Goal: Task Accomplishment & Management: Manage account settings

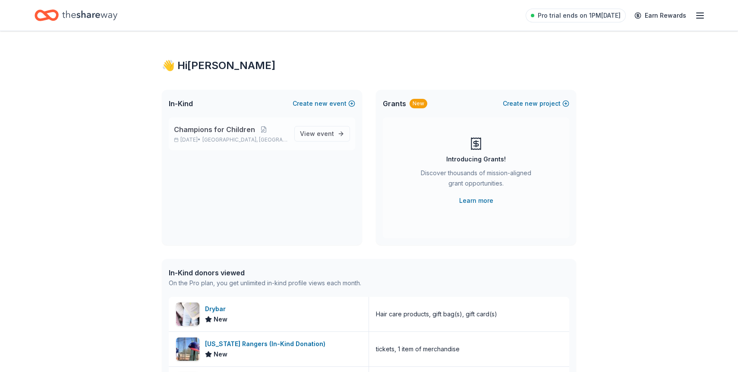
click at [235, 142] on span "Dallas, TX" at bounding box center [245, 139] width 85 height 7
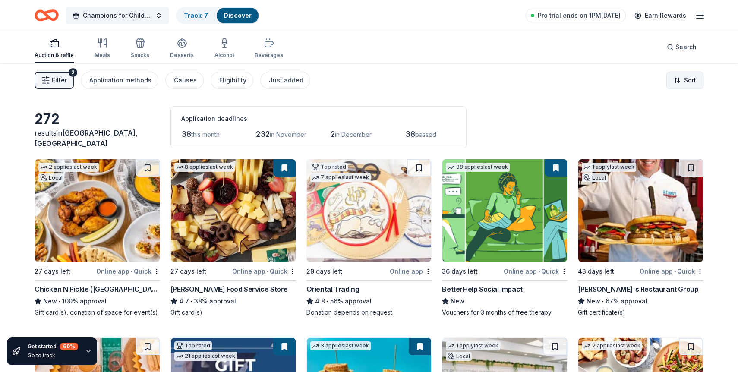
click at [687, 72] on html "Champions for Children Track · 7 Discover Pro trial ends on 1PM, 10/16 Earn Rew…" at bounding box center [369, 186] width 738 height 372
click at [676, 108] on div "Sort by due date" at bounding box center [663, 116] width 76 height 16
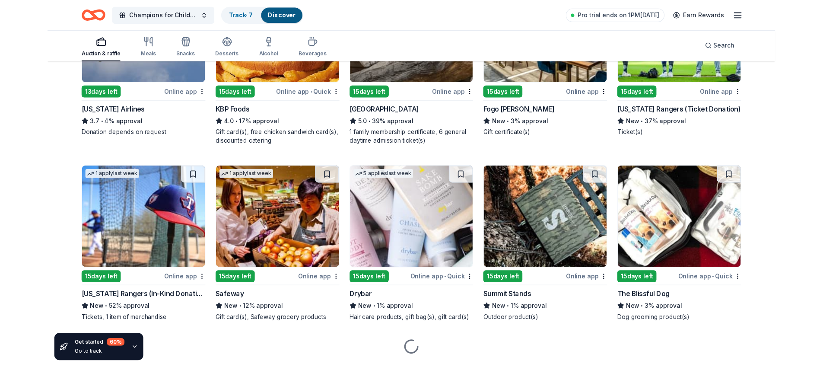
scroll to position [942, 0]
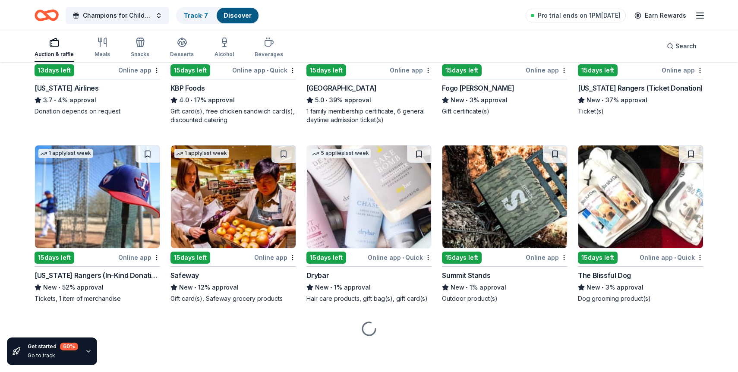
click at [380, 183] on img at bounding box center [369, 197] width 125 height 103
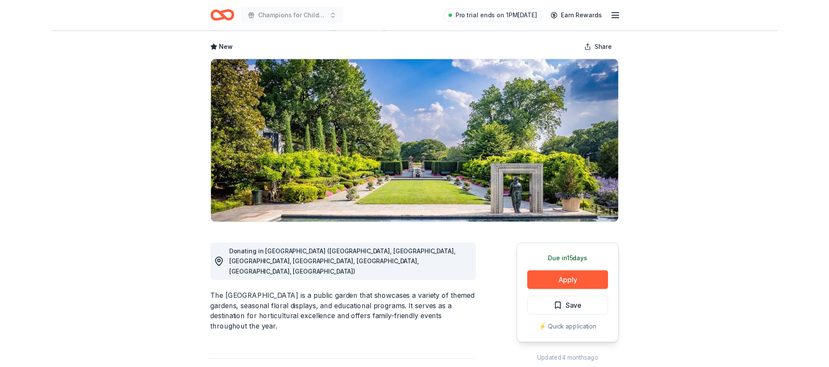
scroll to position [128, 0]
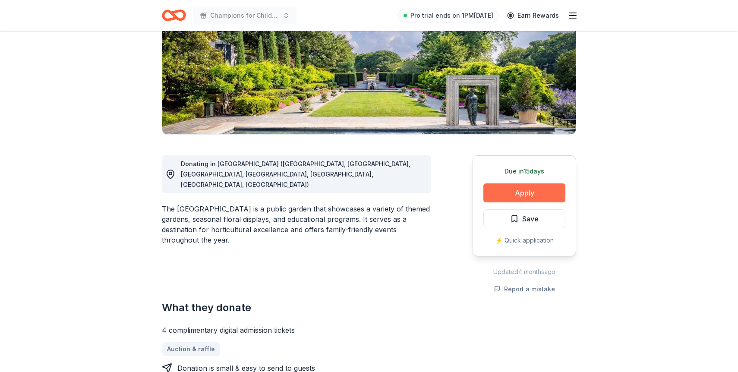
click at [516, 194] on button "Apply" at bounding box center [525, 193] width 82 height 19
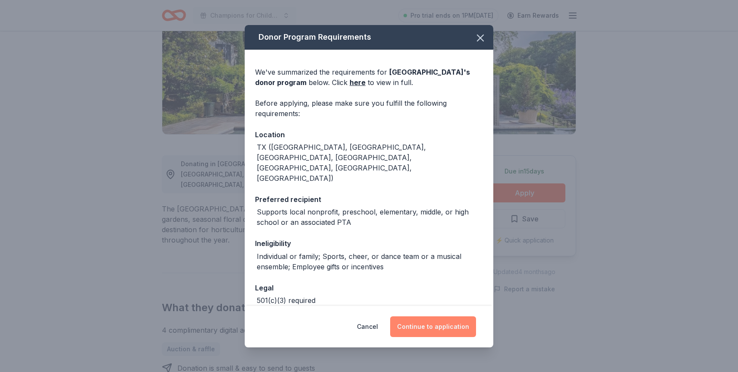
click at [444, 334] on button "Continue to application" at bounding box center [433, 327] width 86 height 21
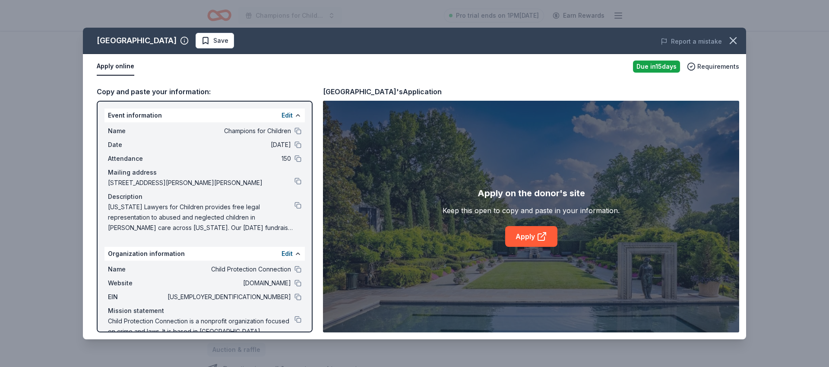
click at [537, 247] on div "Apply on the donor's site Keep this open to copy and paste in your information.…" at bounding box center [531, 216] width 416 height 231
click at [533, 237] on link "Apply" at bounding box center [531, 236] width 52 height 21
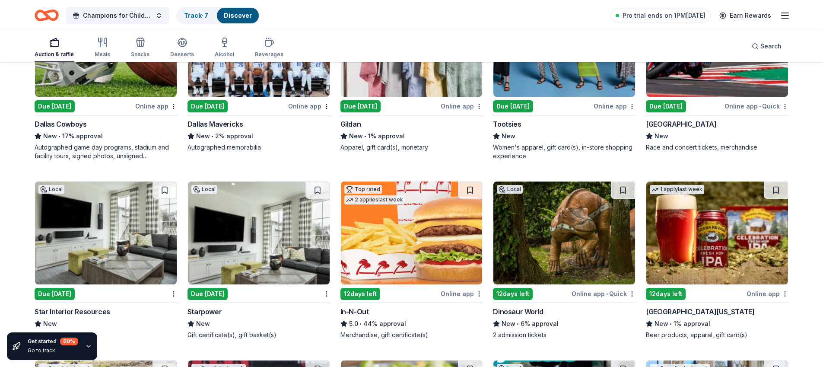
scroll to position [246, 0]
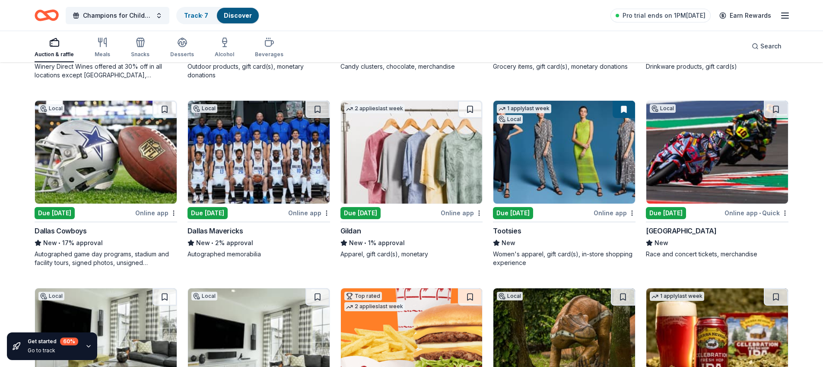
click at [112, 217] on div "Due tomorrow" at bounding box center [84, 212] width 99 height 11
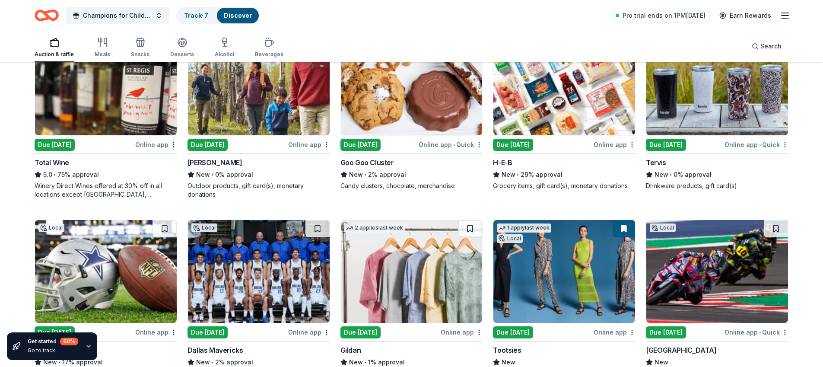
scroll to position [288, 0]
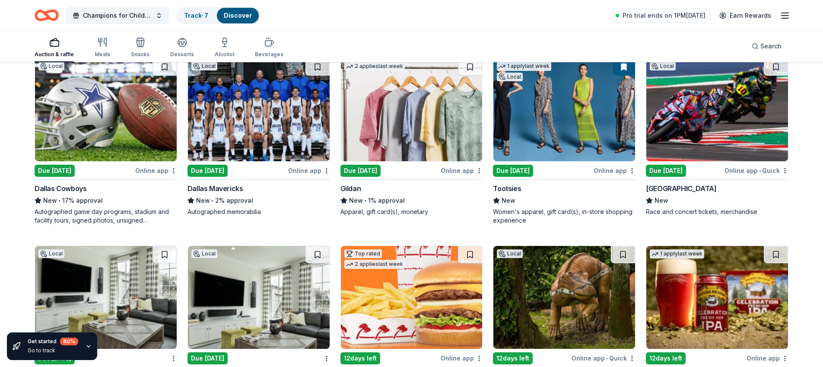
click at [267, 197] on div "New • 2% approval" at bounding box center [258, 200] width 142 height 10
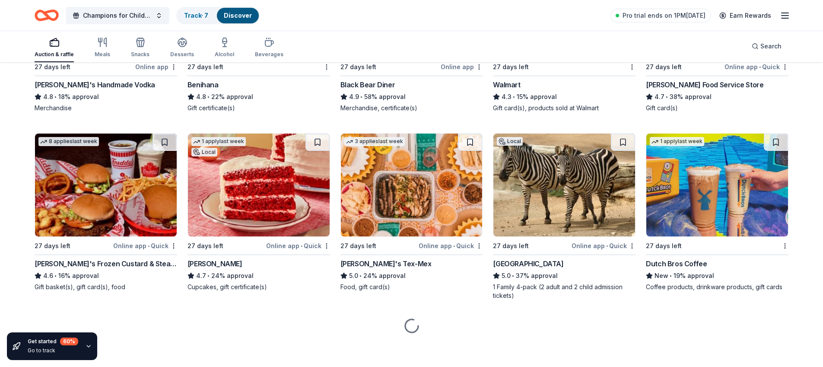
scroll to position [1680, 0]
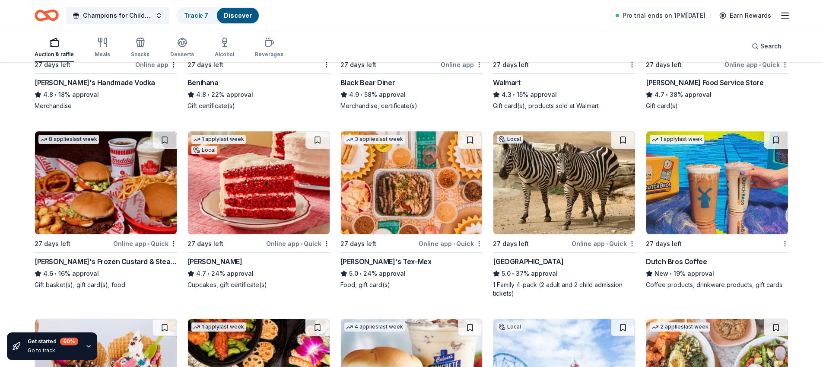
click at [273, 251] on div "1 apply last week Local 27 days left Online app • Quick Susie Cakes 4.7 • 24% a…" at bounding box center [258, 210] width 142 height 158
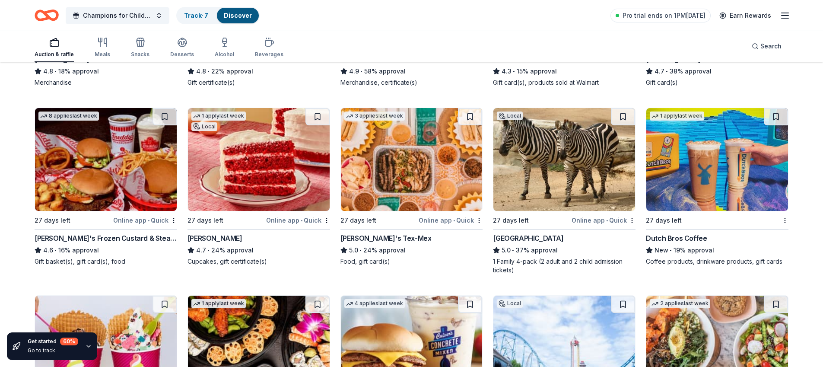
scroll to position [1706, 0]
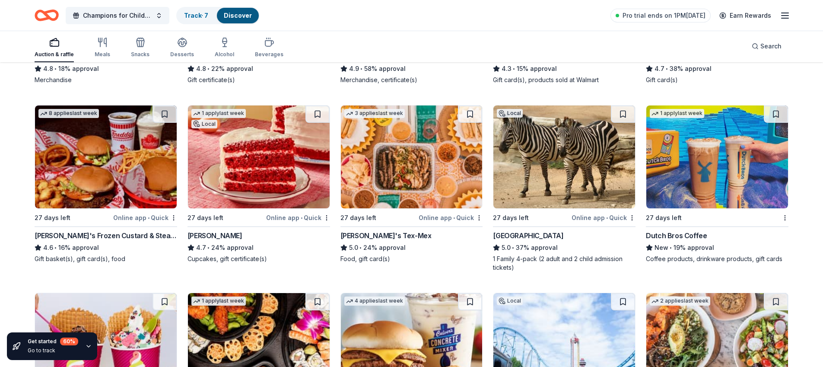
click at [695, 187] on img at bounding box center [717, 156] width 142 height 103
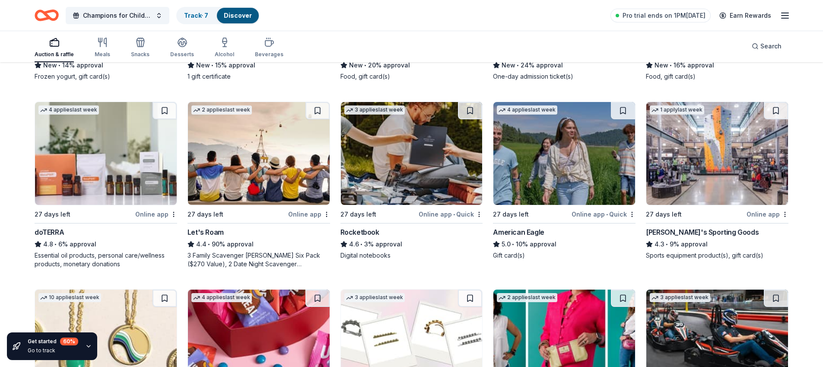
scroll to position [2091, 0]
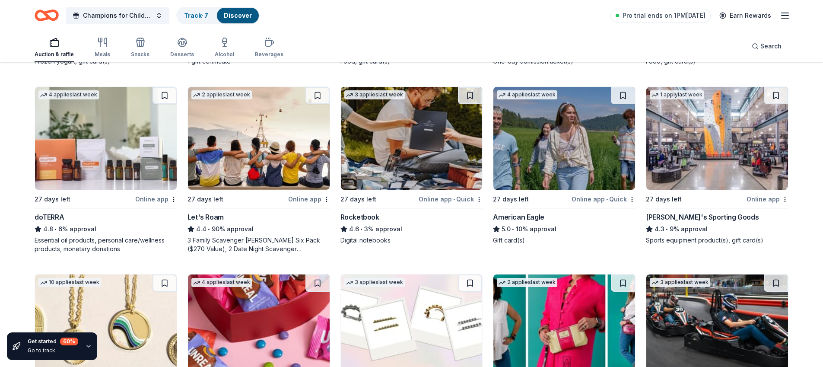
click at [738, 156] on img at bounding box center [717, 138] width 142 height 103
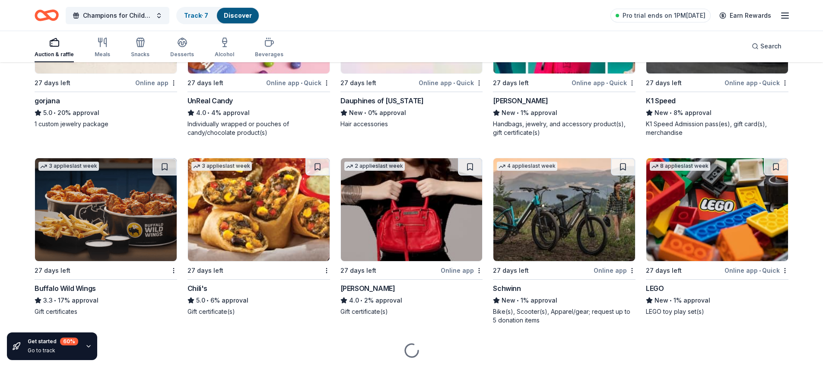
scroll to position [2402, 0]
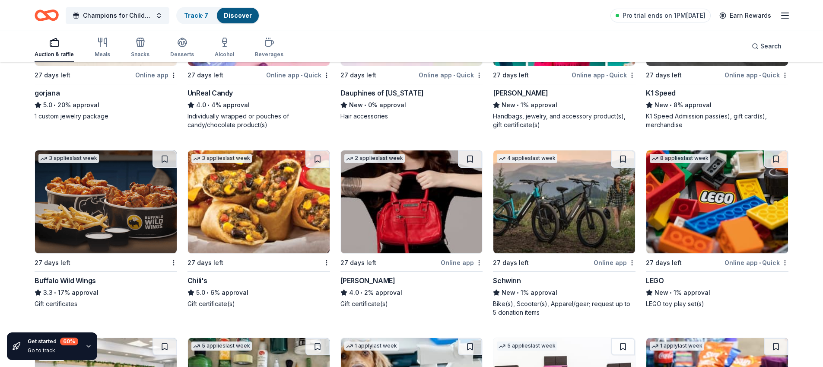
click at [719, 230] on img at bounding box center [717, 201] width 142 height 103
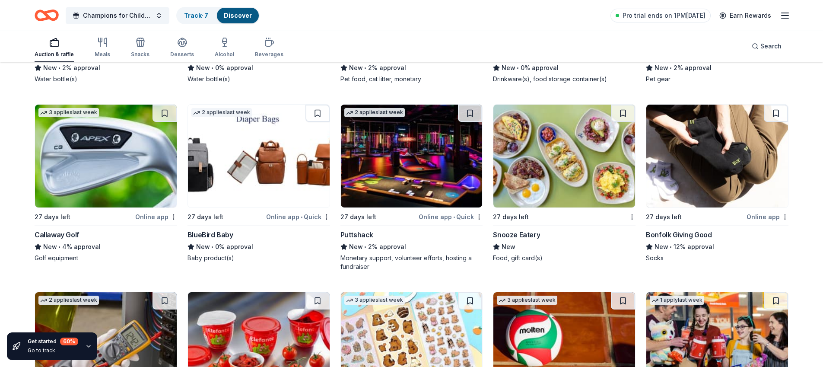
scroll to position [6772, 0]
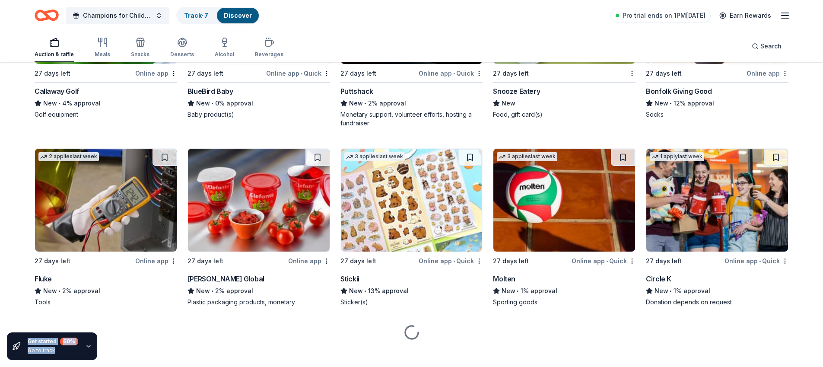
click at [332, 326] on div at bounding box center [412, 332] width 754 height 52
click at [332, 323] on div at bounding box center [412, 332] width 754 height 52
drag, startPoint x: 777, startPoint y: 299, endPoint x: 288, endPoint y: 132, distance: 516.6
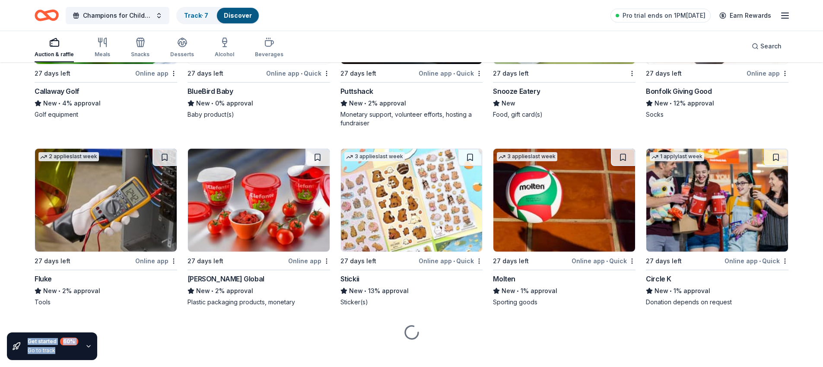
click at [101, 335] on div "Get started 60 % Go to track" at bounding box center [74, 345] width 148 height 41
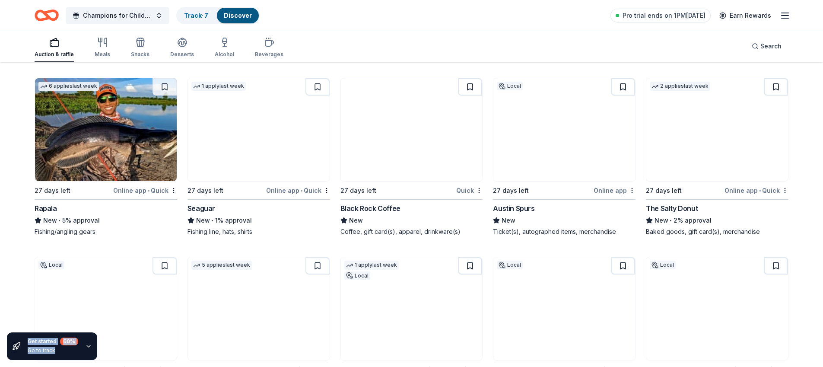
scroll to position [7496, 0]
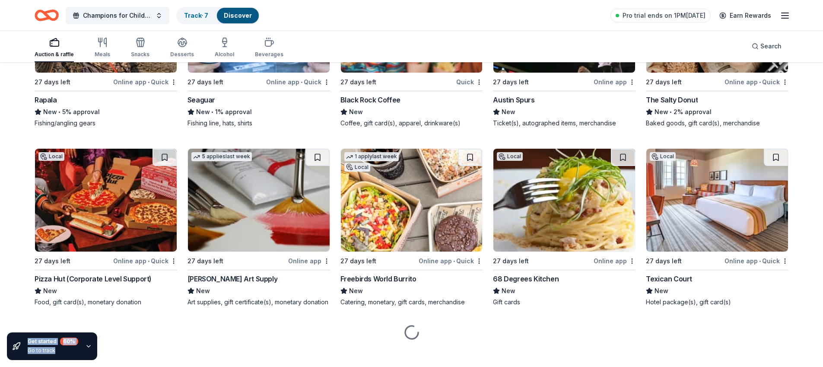
drag, startPoint x: 796, startPoint y: 293, endPoint x: 677, endPoint y: 268, distance: 121.7
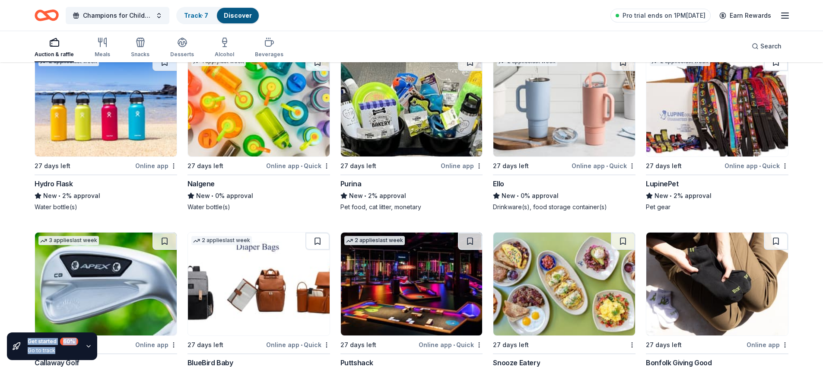
scroll to position [6457, 0]
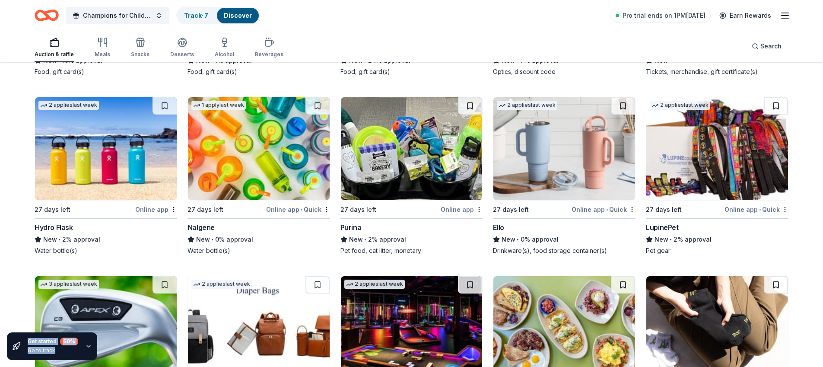
drag, startPoint x: 14, startPoint y: 119, endPoint x: 607, endPoint y: 264, distance: 610.8
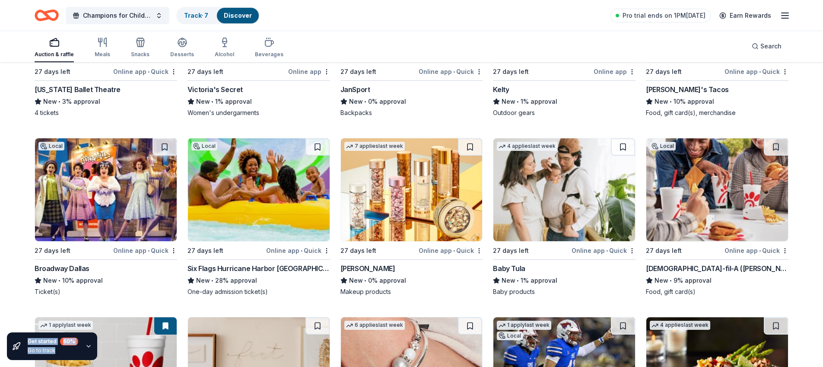
scroll to position [4984, 0]
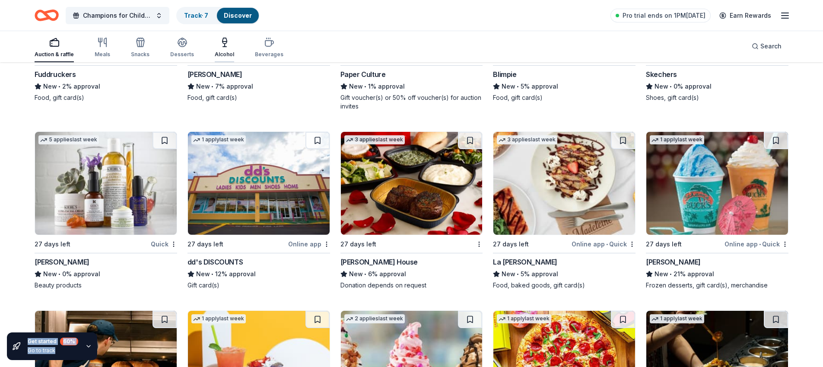
click at [230, 51] on div "Alcohol" at bounding box center [224, 54] width 19 height 7
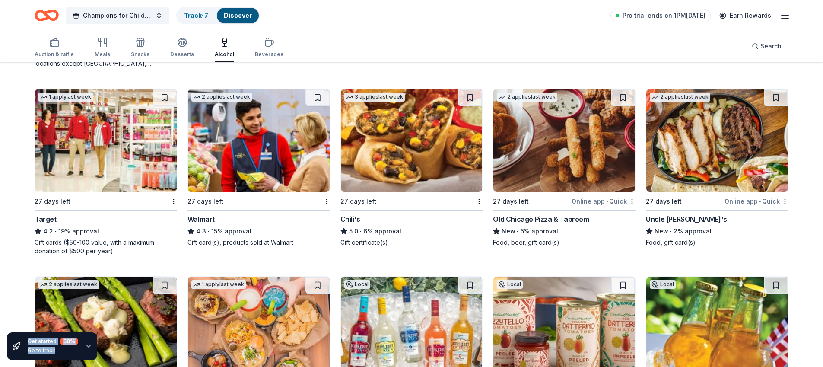
scroll to position [127, 0]
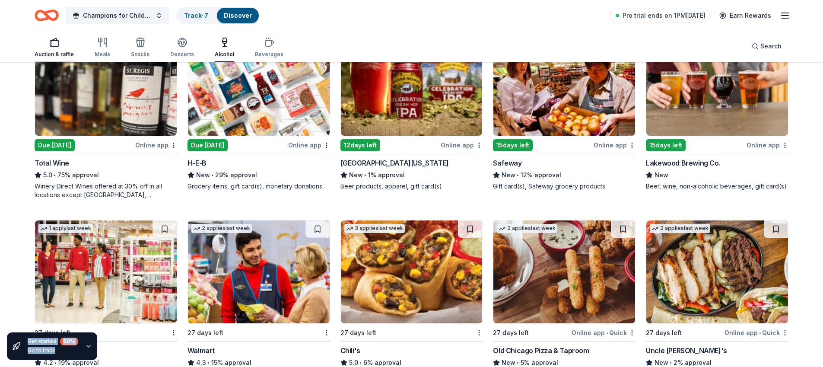
click at [62, 54] on div "Auction & raffle" at bounding box center [54, 54] width 39 height 7
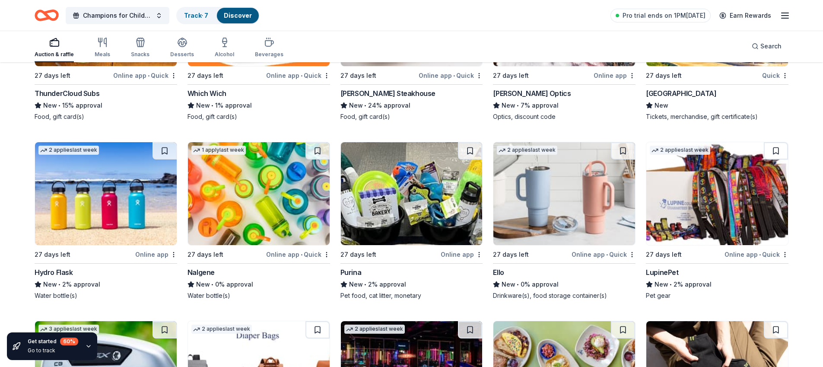
scroll to position [1580, 0]
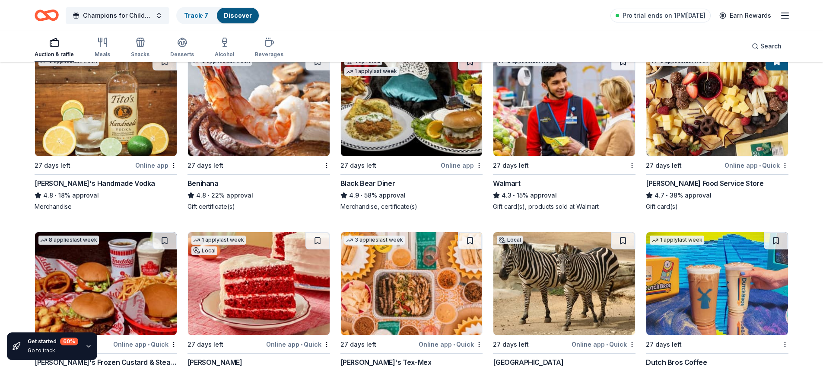
click at [101, 183] on div "Tito's Handmade Vodka" at bounding box center [95, 183] width 120 height 10
click at [206, 21] on div "Track · 7" at bounding box center [196, 16] width 38 height 16
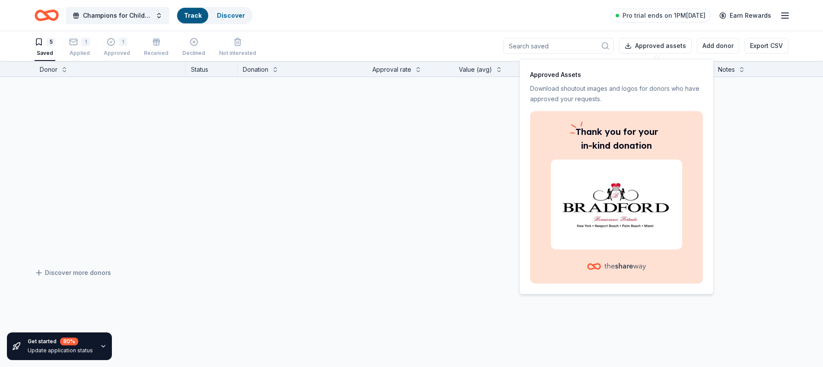
click at [199, 16] on div "Track" at bounding box center [192, 16] width 31 height 16
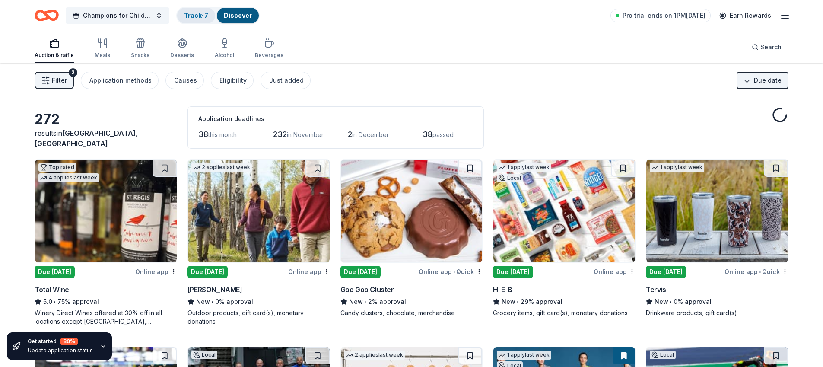
click at [187, 22] on div "Track · 7" at bounding box center [196, 16] width 38 height 16
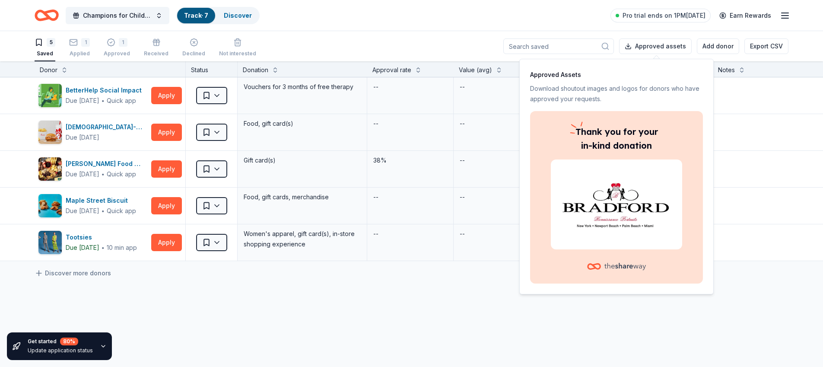
scroll to position [0, 0]
click at [75, 51] on div "Applied" at bounding box center [79, 53] width 21 height 7
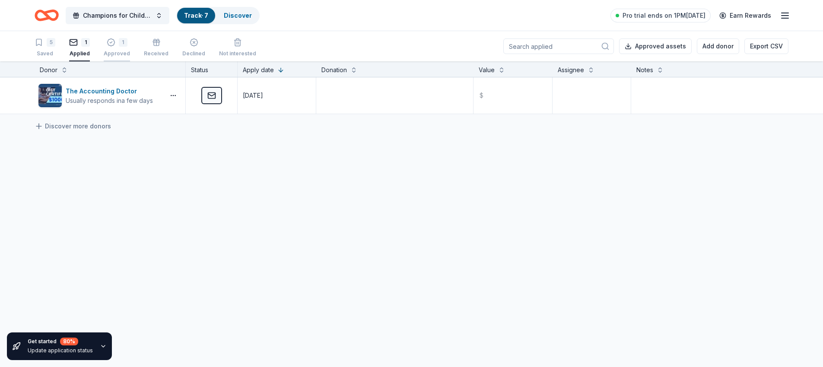
click at [116, 46] on div "1" at bounding box center [117, 42] width 26 height 9
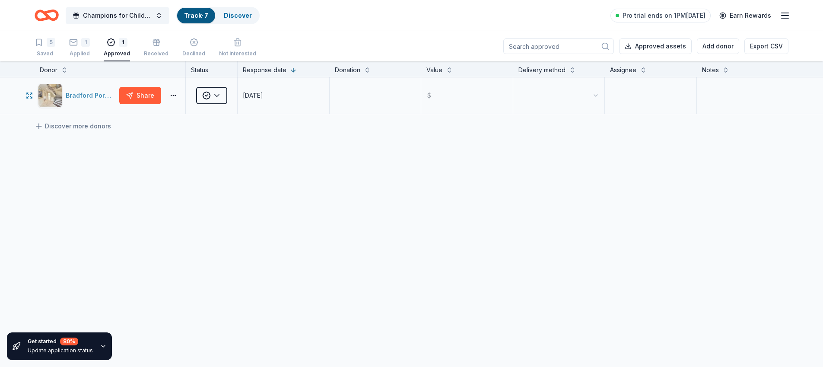
click at [98, 101] on div "Bradford Portraits" at bounding box center [77, 95] width 78 height 24
click at [73, 55] on div "Applied" at bounding box center [79, 53] width 21 height 7
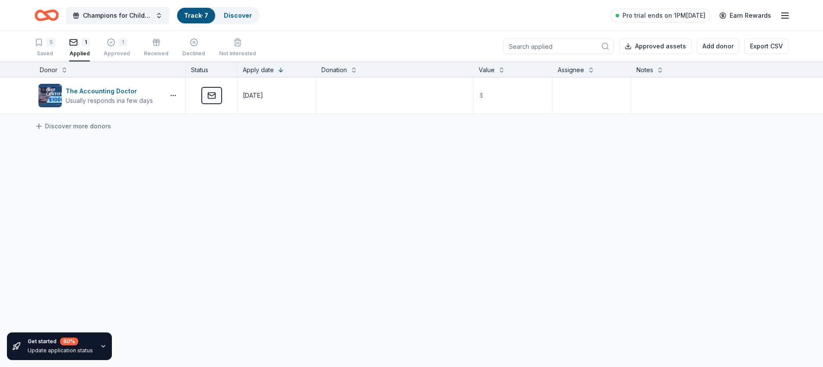
click at [58, 49] on div "5 Saved 1 Applied 1 Approved Received Declined Not interested" at bounding box center [146, 48] width 222 height 27
click at [51, 47] on div "5 Saved" at bounding box center [45, 47] width 21 height 19
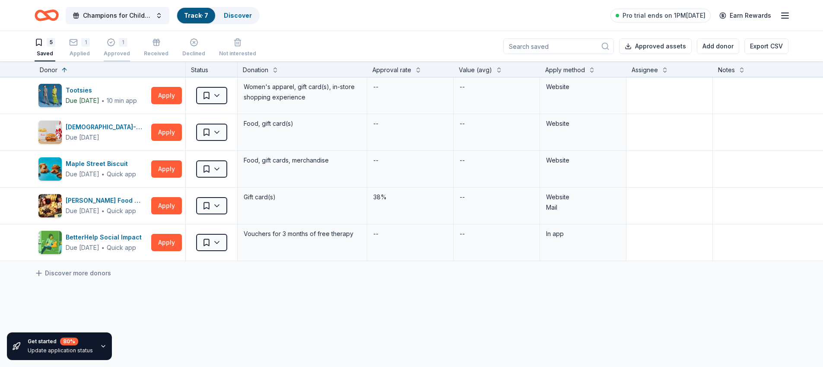
click at [120, 51] on div "Approved" at bounding box center [117, 53] width 26 height 7
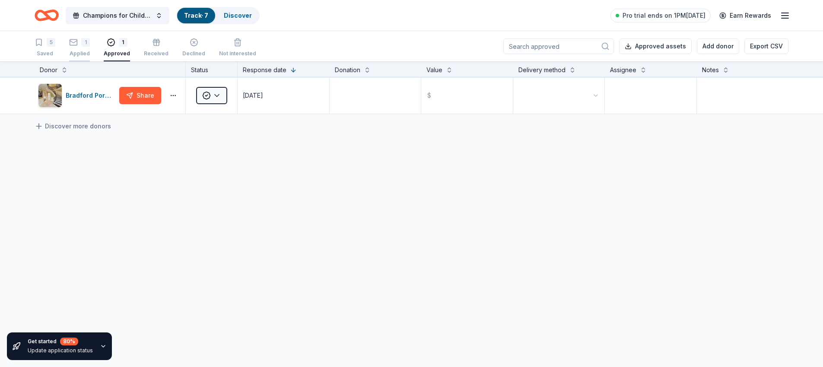
click at [77, 49] on div "1 Applied" at bounding box center [79, 47] width 21 height 19
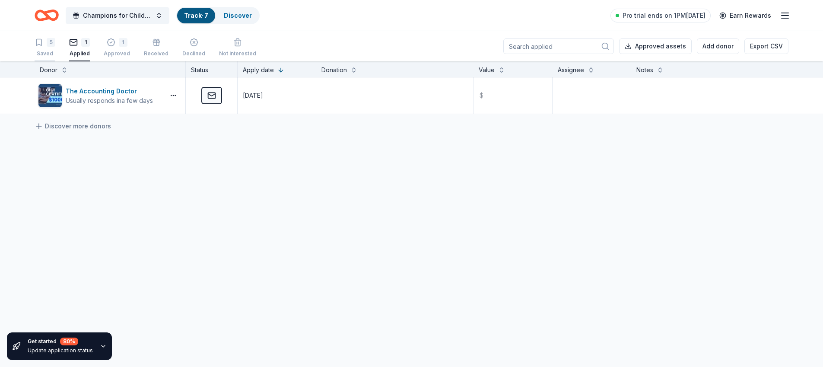
click at [51, 47] on div "5 Saved" at bounding box center [45, 47] width 21 height 19
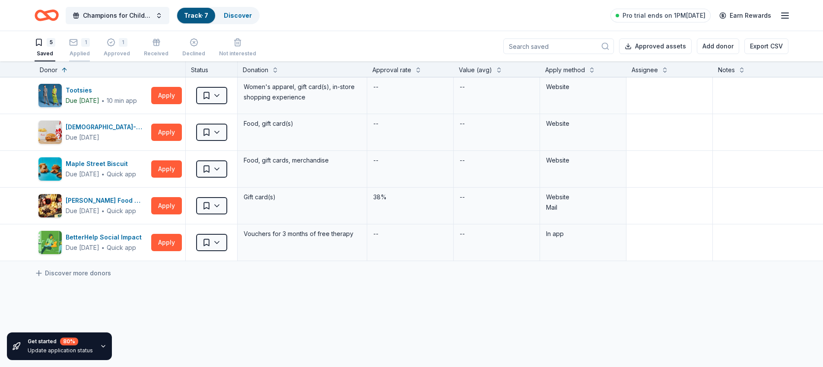
click at [87, 50] on div "Applied" at bounding box center [79, 53] width 21 height 7
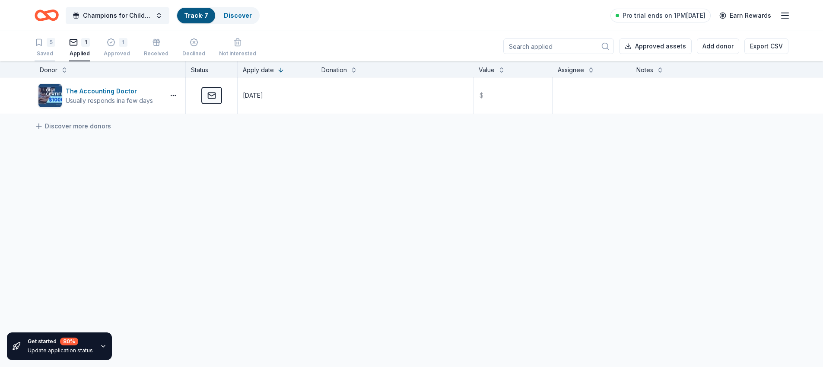
click at [41, 42] on icon "button" at bounding box center [39, 42] width 9 height 9
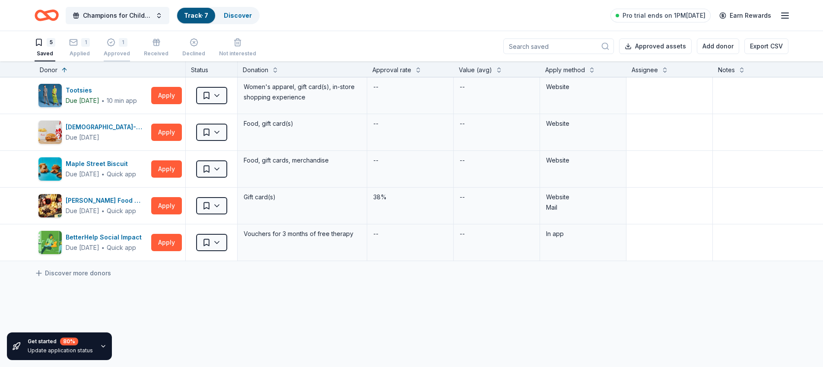
click at [111, 48] on div "1 Approved" at bounding box center [117, 47] width 26 height 19
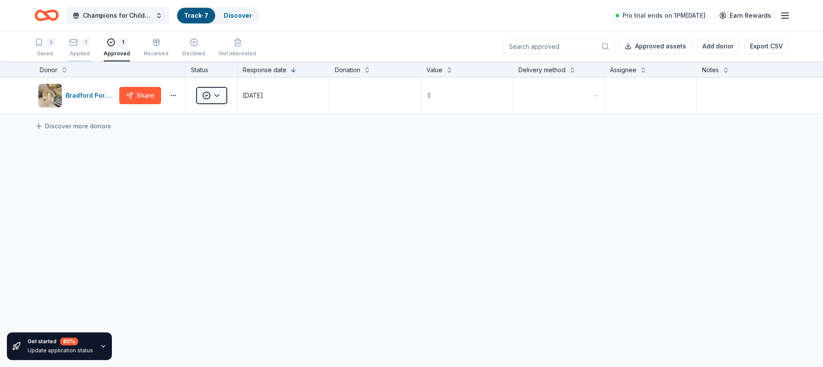
click at [82, 48] on div "1 Applied" at bounding box center [79, 47] width 21 height 19
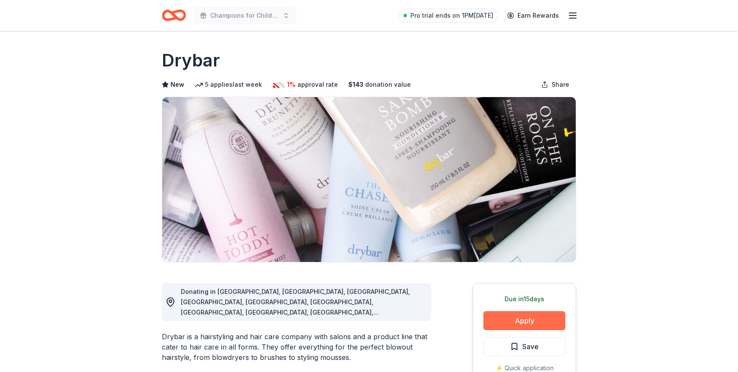
click at [504, 319] on button "Apply" at bounding box center [525, 320] width 82 height 19
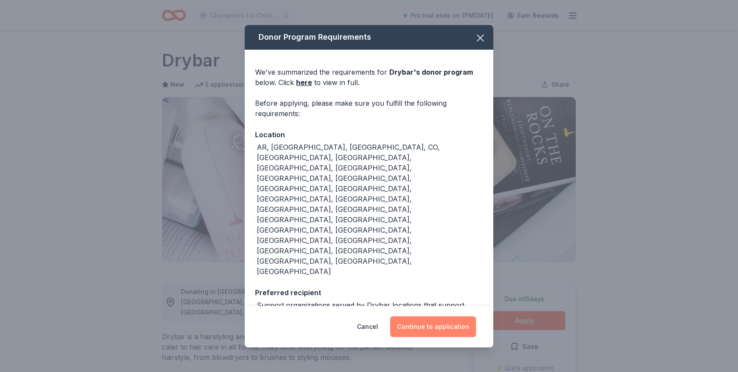
click at [433, 317] on button "Continue to application" at bounding box center [433, 327] width 86 height 21
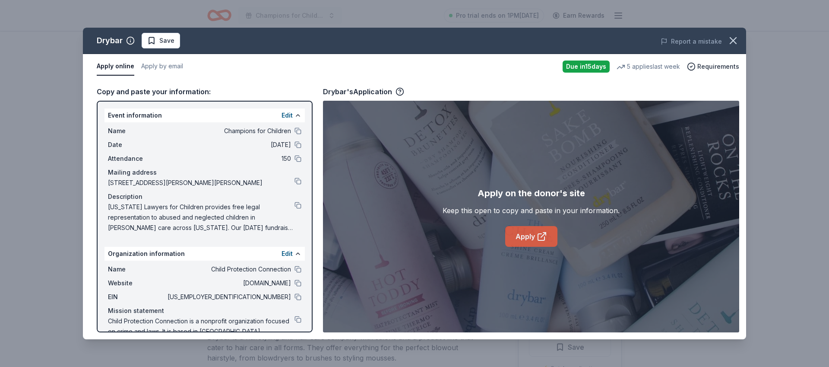
click at [532, 235] on link "Apply" at bounding box center [531, 236] width 52 height 21
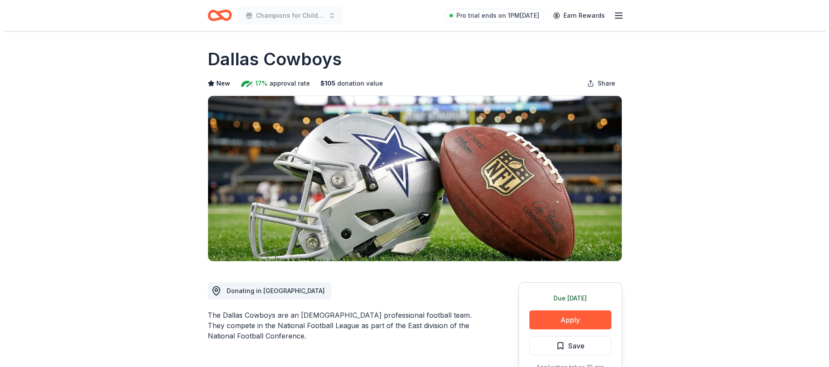
scroll to position [2, 0]
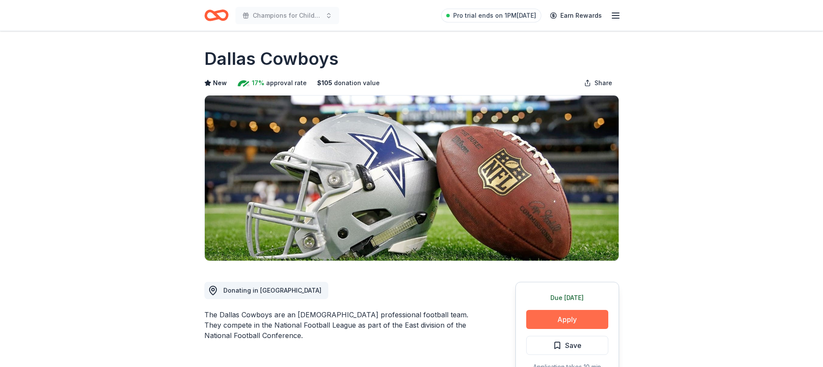
click at [564, 322] on button "Apply" at bounding box center [567, 319] width 82 height 19
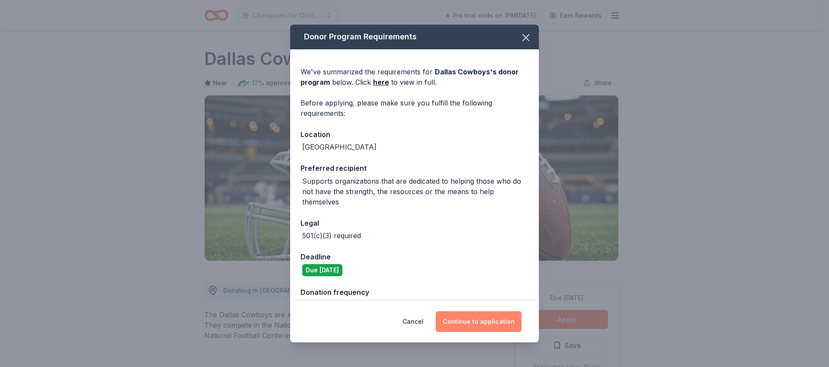
click at [475, 320] on button "Continue to application" at bounding box center [479, 321] width 86 height 21
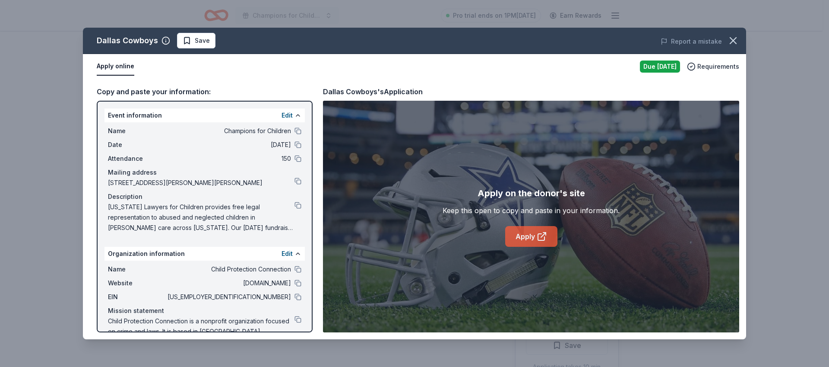
click at [532, 227] on link "Apply" at bounding box center [531, 236] width 52 height 21
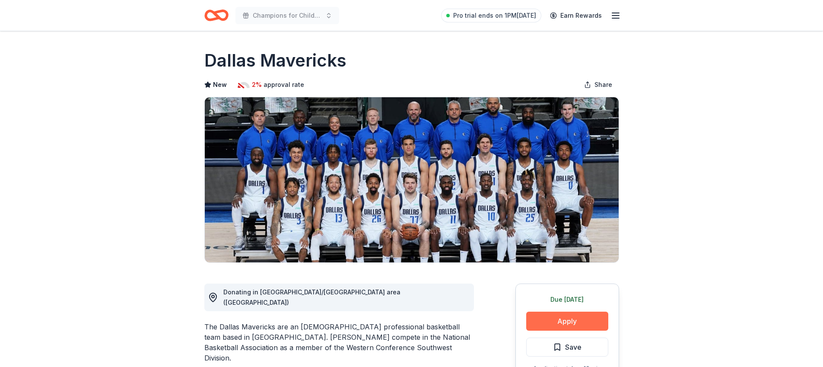
click at [573, 324] on button "Apply" at bounding box center [567, 320] width 82 height 19
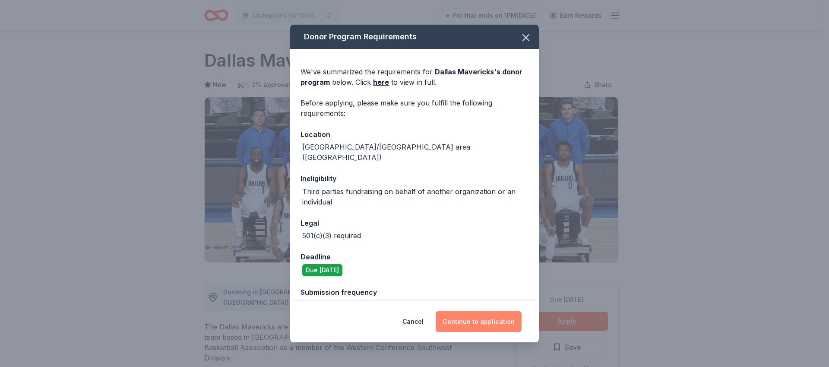
click at [498, 322] on button "Continue to application" at bounding box center [479, 321] width 86 height 21
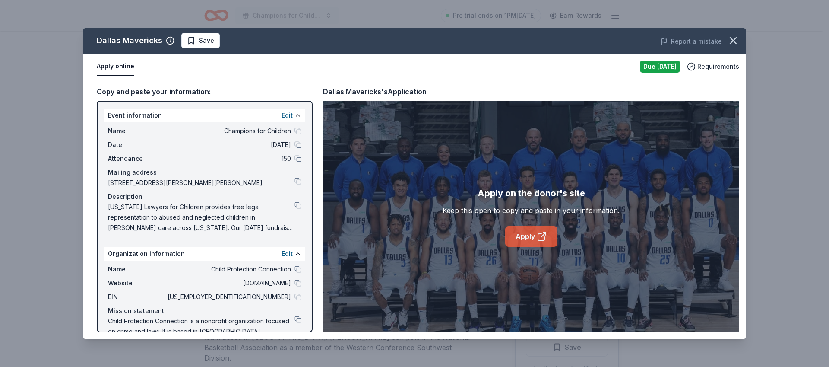
click at [545, 240] on icon at bounding box center [542, 236] width 10 height 10
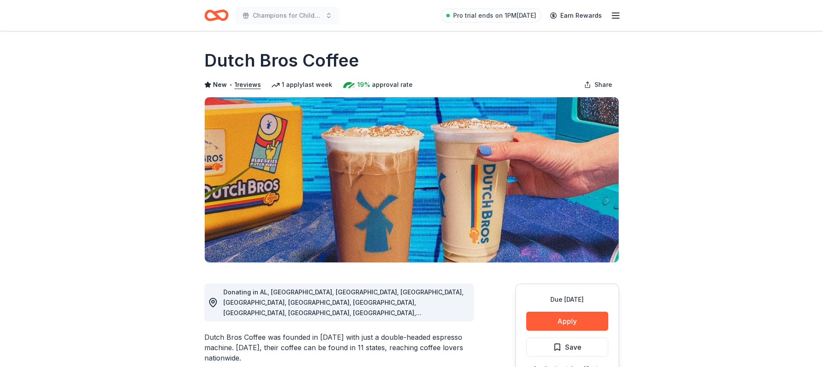
click at [563, 300] on div "Due [DATE]" at bounding box center [567, 299] width 82 height 10
click at [570, 319] on button "Apply" at bounding box center [567, 320] width 82 height 19
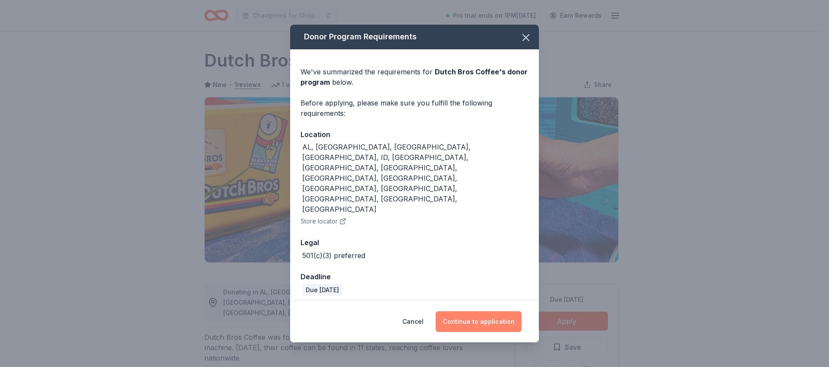
click at [485, 311] on button "Continue to application" at bounding box center [479, 321] width 86 height 21
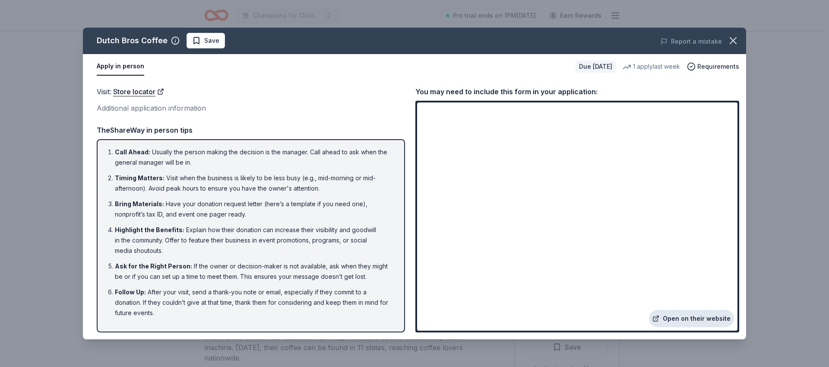
click at [677, 316] on link "Open on their website" at bounding box center [691, 318] width 85 height 17
click at [731, 44] on icon "button" at bounding box center [733, 41] width 12 height 12
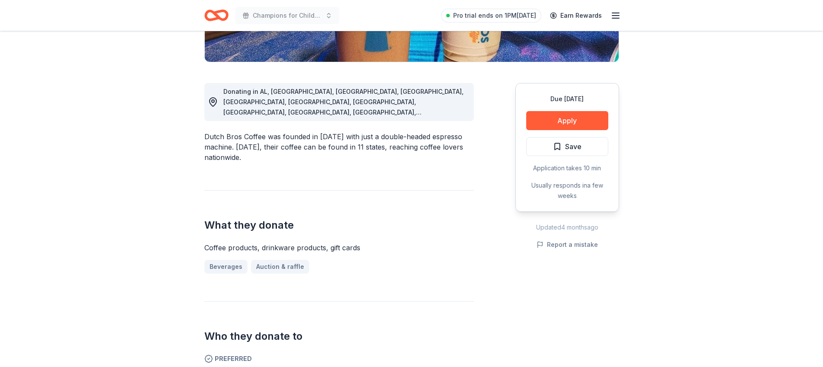
scroll to position [211, 0]
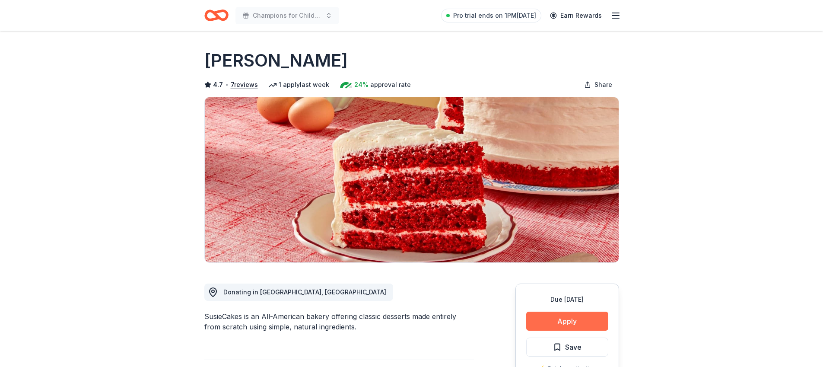
click at [568, 317] on button "Apply" at bounding box center [567, 320] width 82 height 19
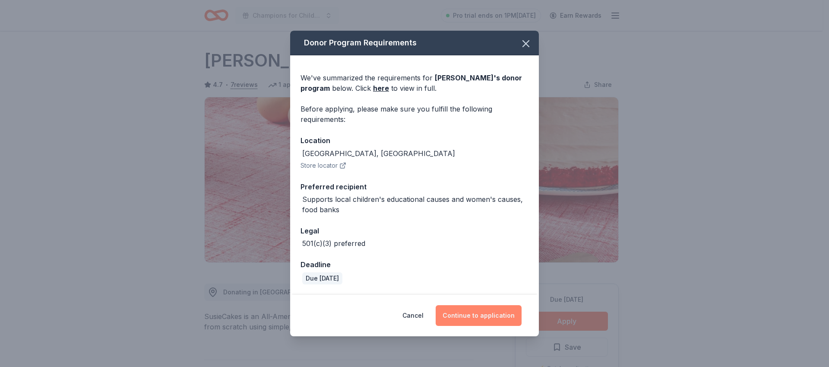
click at [499, 319] on button "Continue to application" at bounding box center [479, 315] width 86 height 21
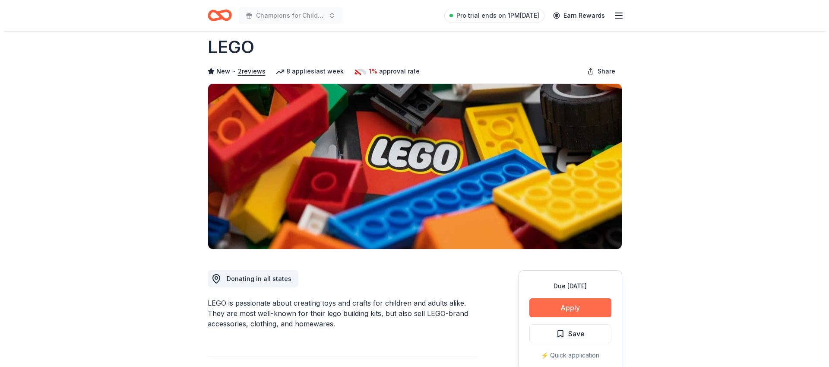
scroll to position [14, 0]
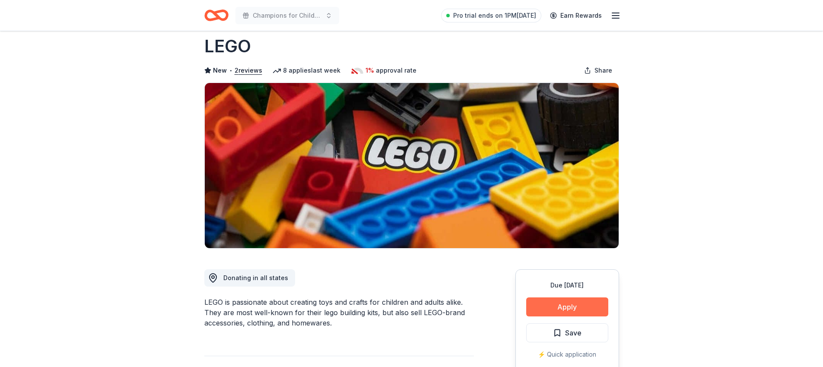
click at [551, 300] on button "Apply" at bounding box center [567, 306] width 82 height 19
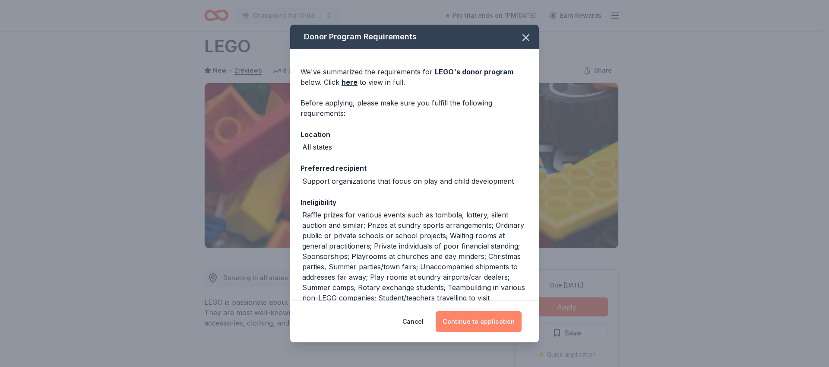
click at [491, 315] on button "Continue to application" at bounding box center [479, 321] width 86 height 21
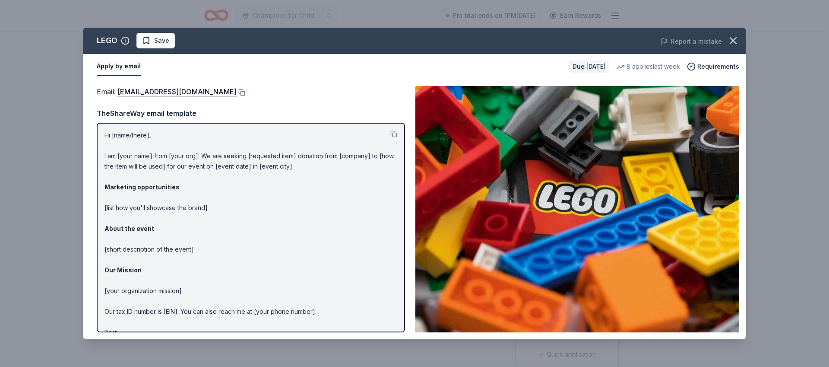
scroll to position [0, 0]
click at [237, 92] on button at bounding box center [241, 92] width 9 height 7
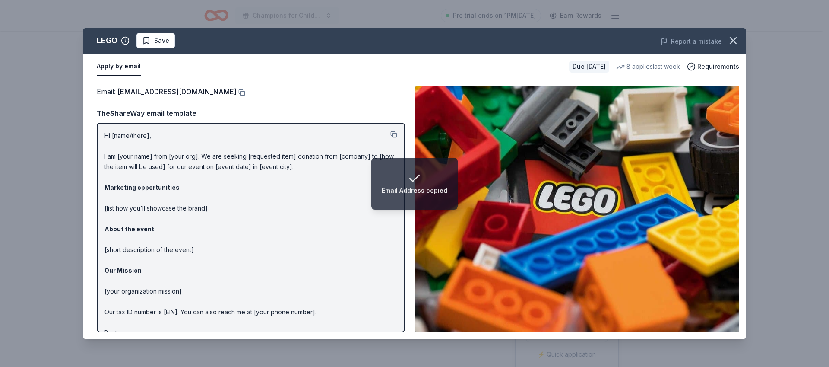
click at [108, 133] on p "Hi [name/there], I am [your name] from [your org]. We are seeking [requested it…" at bounding box center [250, 239] width 293 height 218
click at [390, 137] on button at bounding box center [393, 134] width 7 height 7
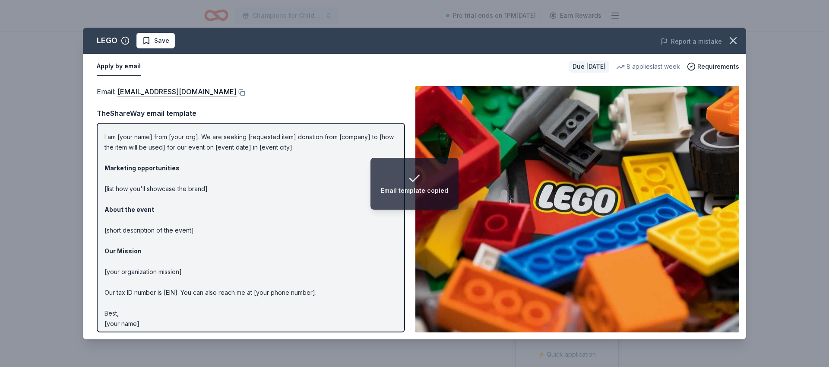
scroll to position [24, 0]
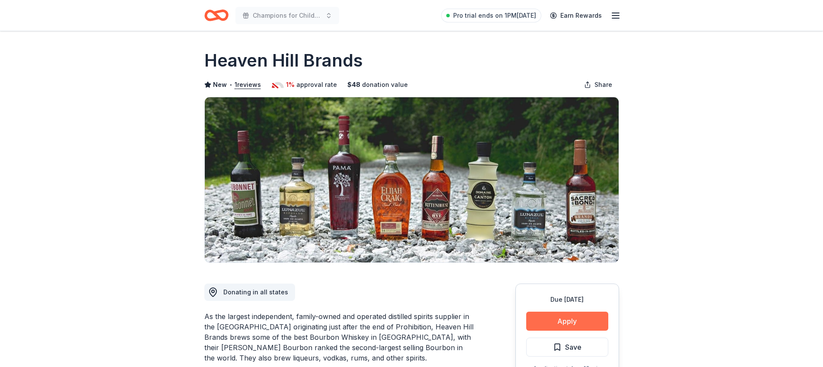
click at [580, 327] on button "Apply" at bounding box center [567, 320] width 82 height 19
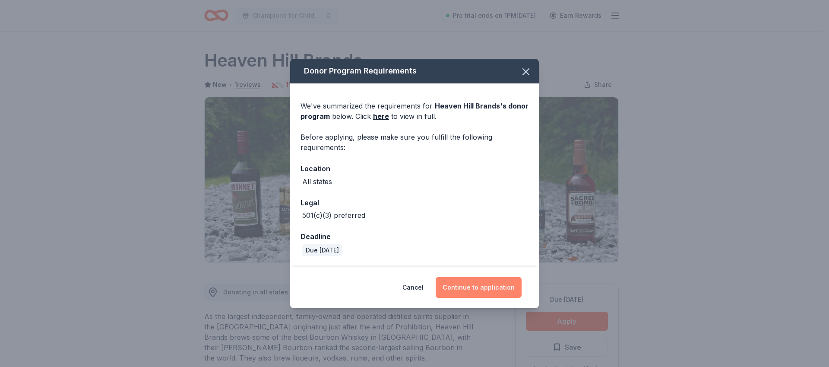
click at [508, 293] on button "Continue to application" at bounding box center [479, 287] width 86 height 21
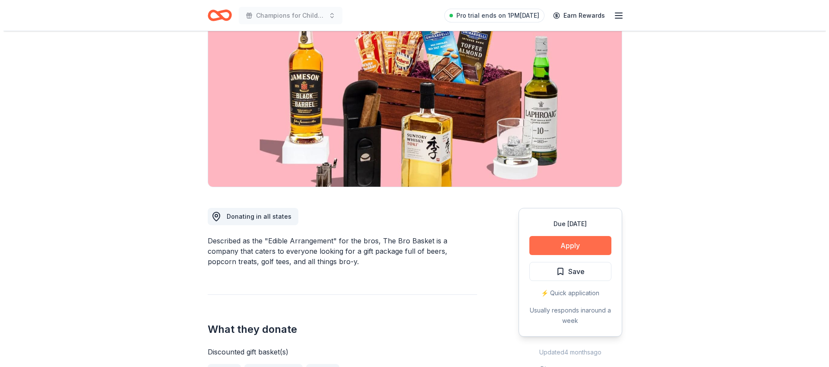
scroll to position [78, 0]
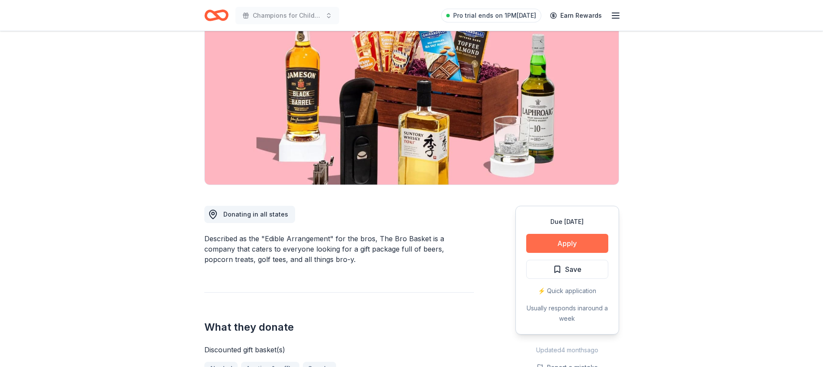
click at [534, 239] on button "Apply" at bounding box center [567, 243] width 82 height 19
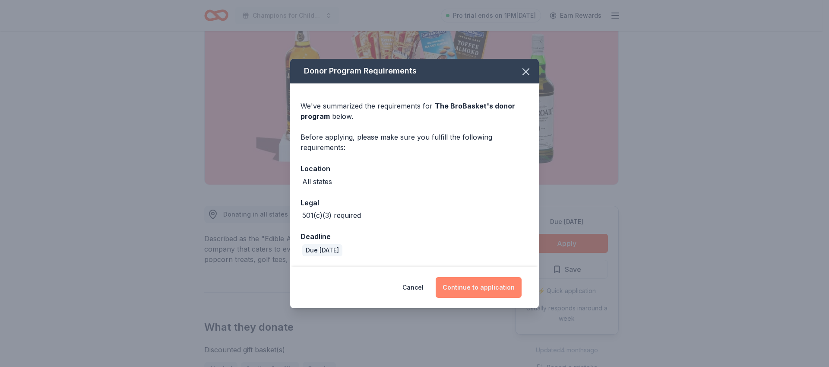
click at [467, 286] on button "Continue to application" at bounding box center [479, 287] width 86 height 21
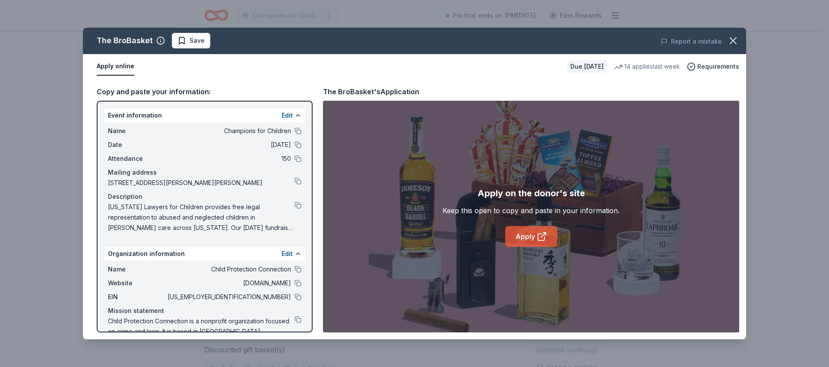
click at [542, 239] on icon at bounding box center [542, 236] width 10 height 10
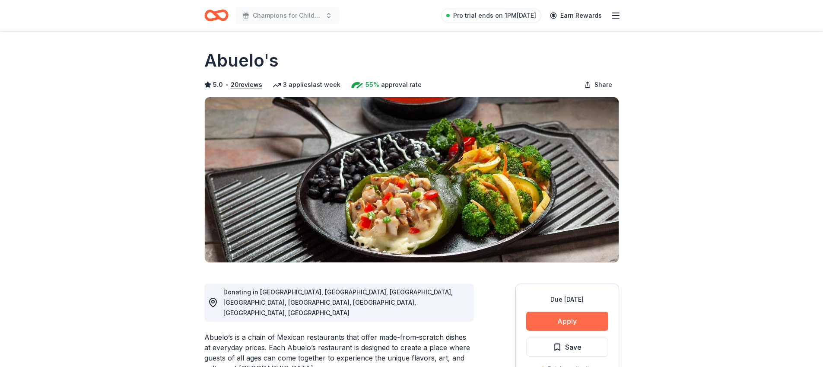
click at [559, 313] on button "Apply" at bounding box center [567, 320] width 82 height 19
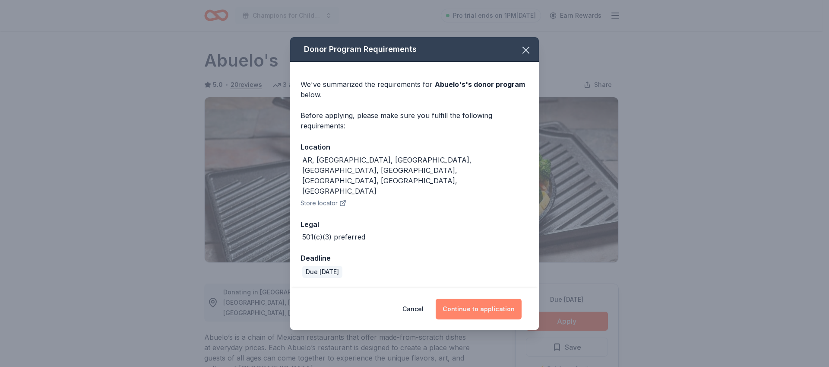
click at [493, 298] on button "Continue to application" at bounding box center [479, 308] width 86 height 21
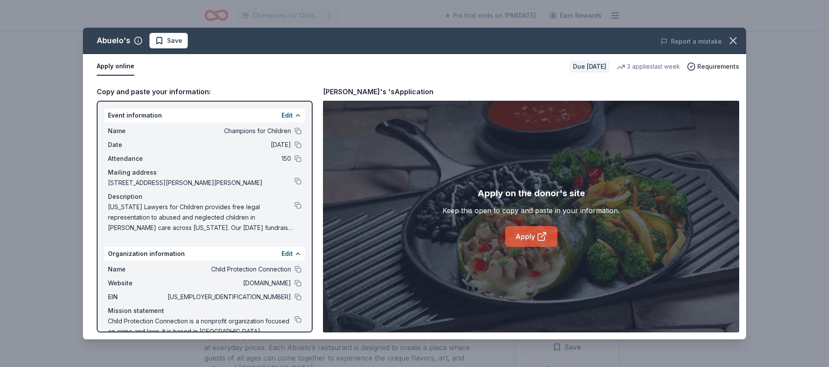
click at [531, 238] on link "Apply" at bounding box center [531, 236] width 52 height 21
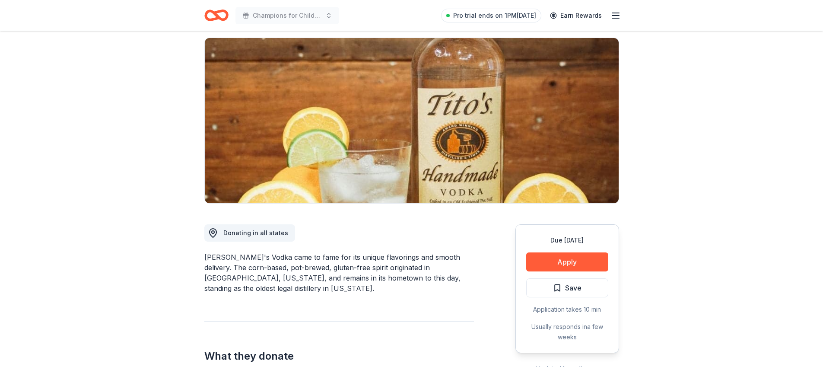
scroll to position [73, 0]
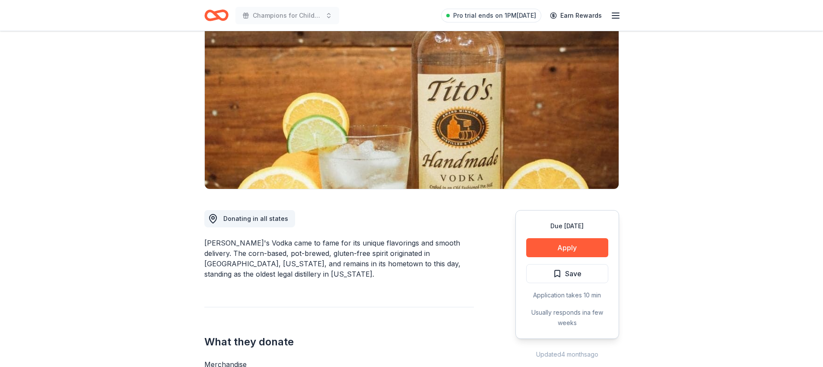
click at [542, 236] on div "Due [DATE] Apply Save Application takes 10 min Usually responds in a few weeks" at bounding box center [567, 274] width 104 height 129
click at [548, 245] on button "Apply" at bounding box center [567, 247] width 82 height 19
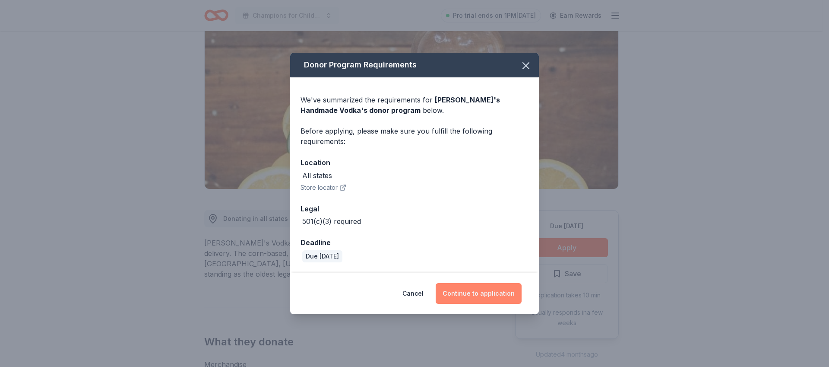
click at [503, 284] on button "Continue to application" at bounding box center [479, 293] width 86 height 21
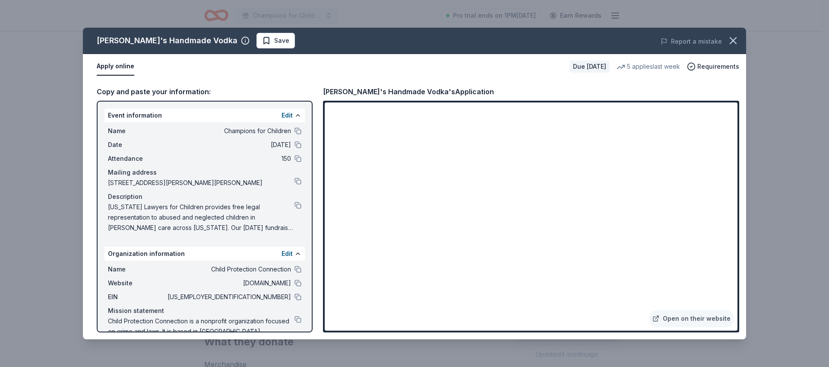
click at [744, 38] on div "Report a mistake" at bounding box center [617, 41] width 258 height 24
click at [734, 40] on icon "button" at bounding box center [733, 41] width 12 height 12
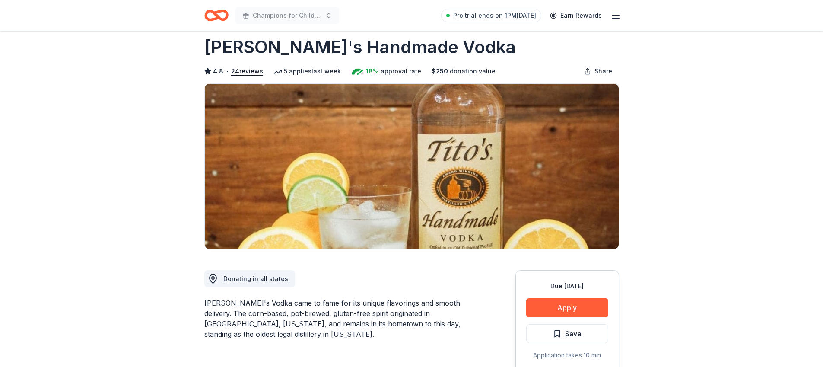
scroll to position [3, 0]
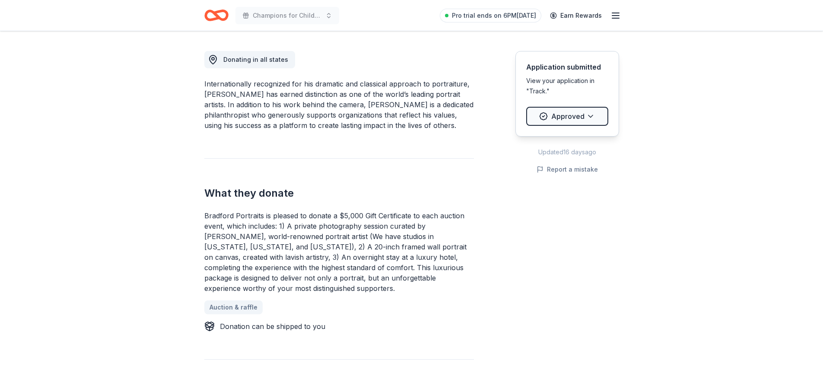
scroll to position [238, 0]
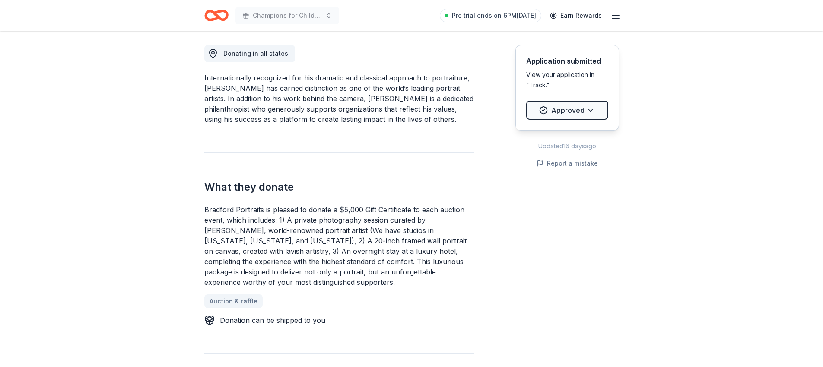
drag, startPoint x: 199, startPoint y: 184, endPoint x: 262, endPoint y: 275, distance: 110.8
click at [258, 279] on div "Bradford Portraits is pleased to donate a $5,000 Gift Certificate to each aucti…" at bounding box center [338, 245] width 269 height 83
drag, startPoint x: 257, startPoint y: 282, endPoint x: 207, endPoint y: 195, distance: 99.8
click at [218, 200] on div "What they [PERSON_NAME] Portraits is pleased to donate a $5,000 Gift Certificat…" at bounding box center [338, 238] width 269 height 173
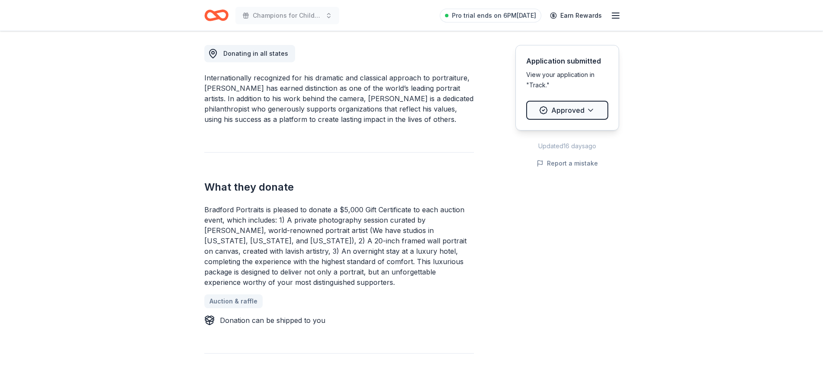
click at [208, 191] on h2 "What they donate" at bounding box center [338, 187] width 269 height 14
drag, startPoint x: 208, startPoint y: 191, endPoint x: 214, endPoint y: 204, distance: 14.5
click at [208, 191] on h2 "What they donate" at bounding box center [338, 187] width 269 height 14
click at [225, 236] on div "Bradford Portraits is pleased to donate a $5,000 Gift Certificate to each aucti…" at bounding box center [338, 245] width 269 height 83
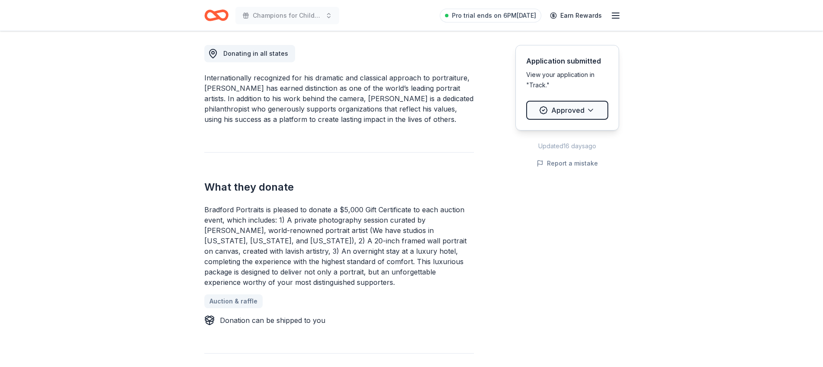
click at [225, 236] on div "Bradford Portraits is pleased to donate a $5,000 Gift Certificate to each aucti…" at bounding box center [338, 245] width 269 height 83
